Goal: Information Seeking & Learning: Learn about a topic

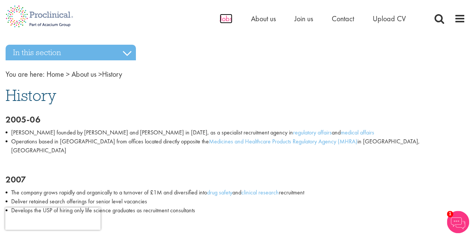
click at [226, 19] on span "Jobs" at bounding box center [226, 19] width 13 height 10
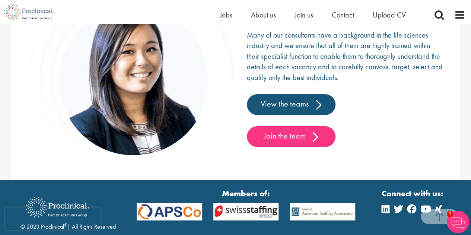
scroll to position [1117, 0]
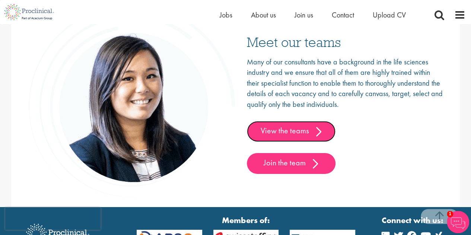
click at [301, 132] on link "View the teams" at bounding box center [291, 131] width 89 height 21
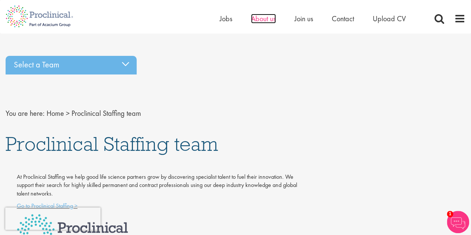
click at [261, 18] on span "About us" at bounding box center [263, 19] width 25 height 10
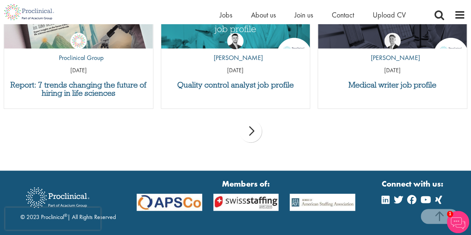
scroll to position [1683, 0]
